Goal: Find specific page/section: Find specific page/section

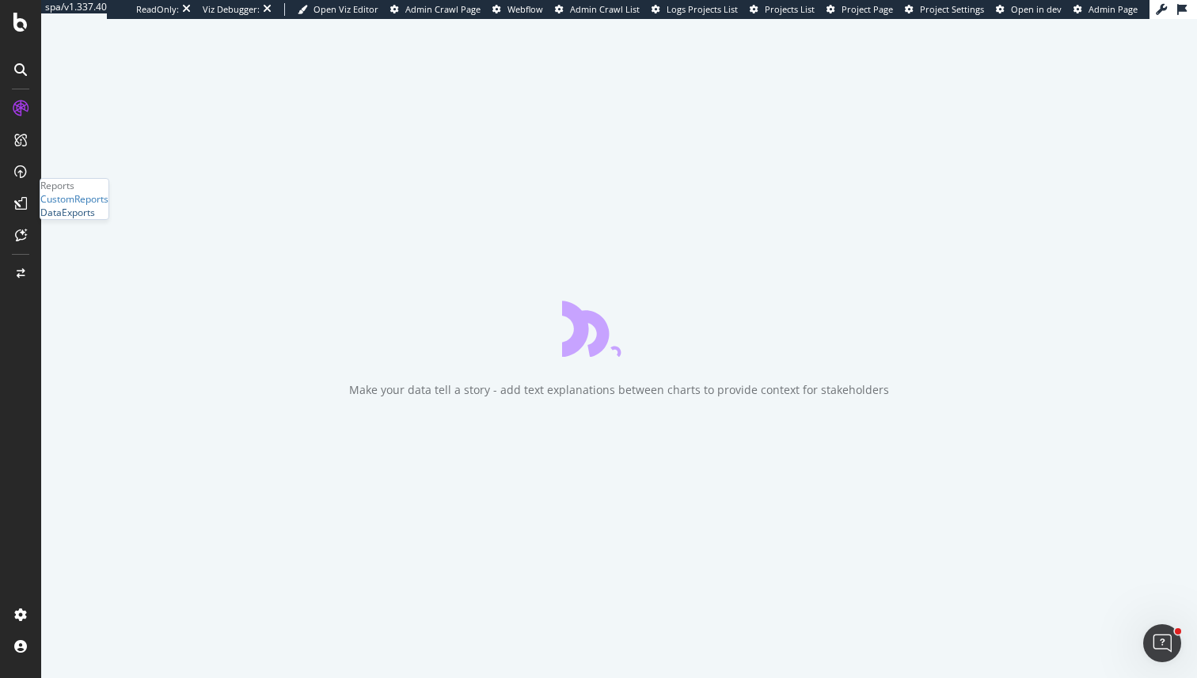
click at [95, 219] on div "DataExports" at bounding box center [67, 212] width 55 height 13
click at [378, 116] on div "Track HTML changes across your site with custom HTML extracts" at bounding box center [619, 348] width 1156 height 659
